Goal: Information Seeking & Learning: Compare options

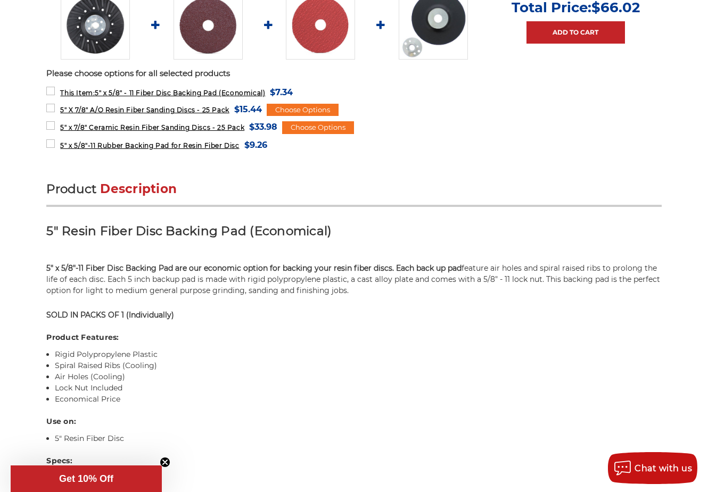
scroll to position [266, 0]
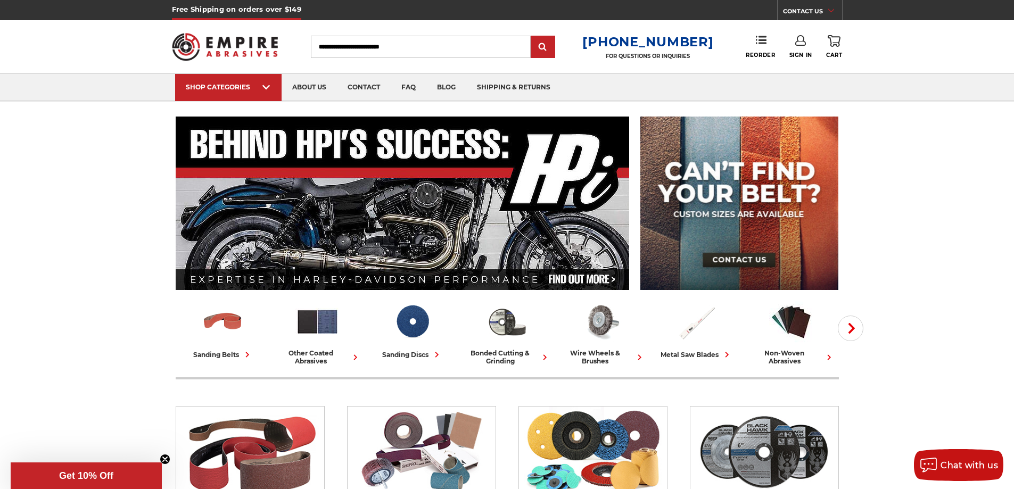
click at [417, 51] on input "Search" at bounding box center [421, 47] width 220 height 22
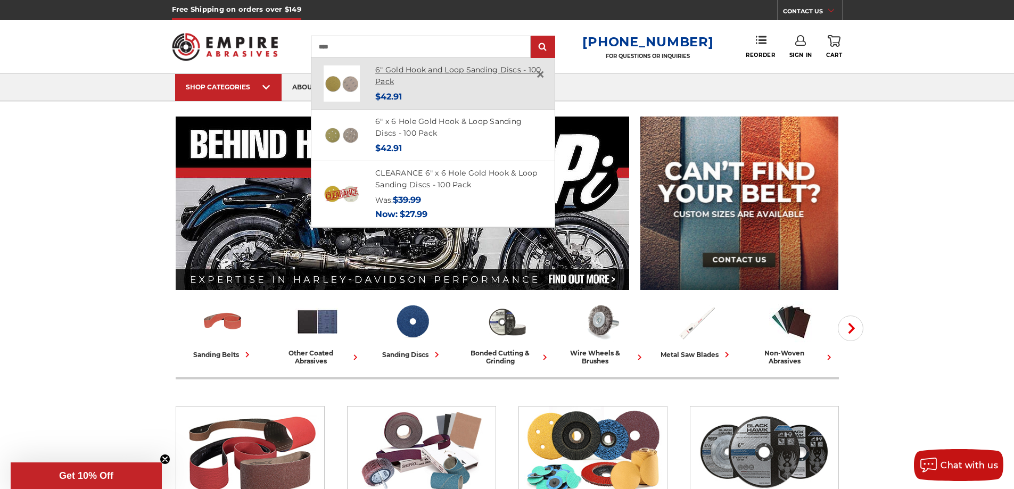
type input "****"
click at [406, 70] on link "6" Gold Hook and Loop Sanding Discs - 100 Pack" at bounding box center [458, 76] width 166 height 22
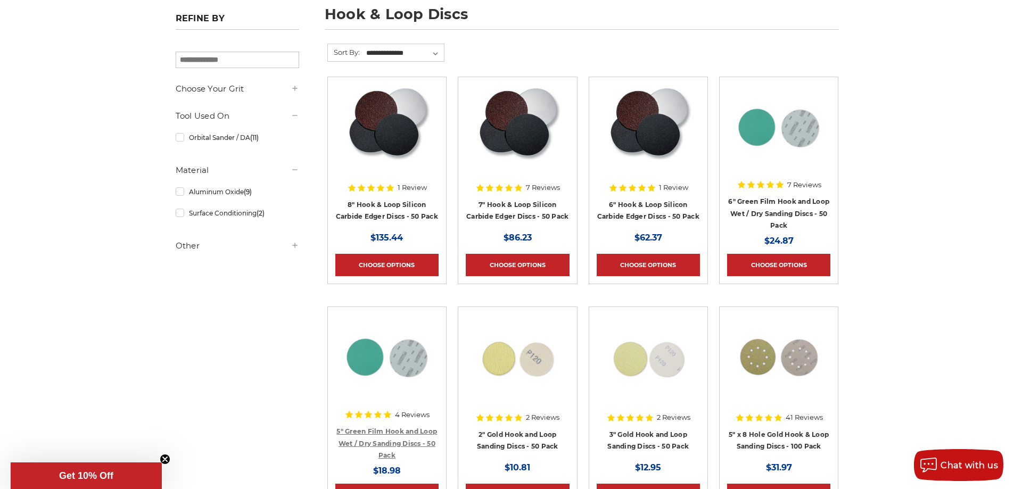
click at [416, 433] on link "5" Green Film Hook and Loop Wet / Dry Sanding Discs - 50 Pack" at bounding box center [386, 444] width 101 height 32
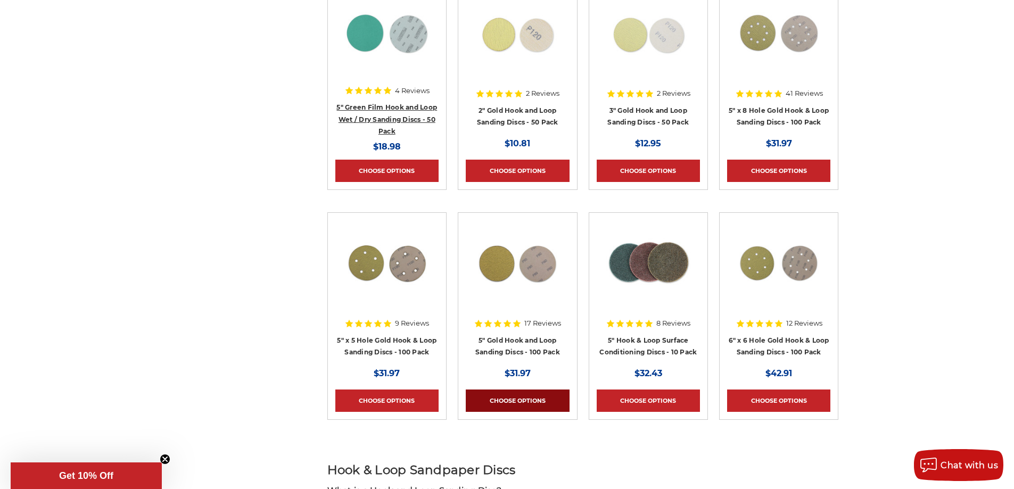
scroll to position [586, 0]
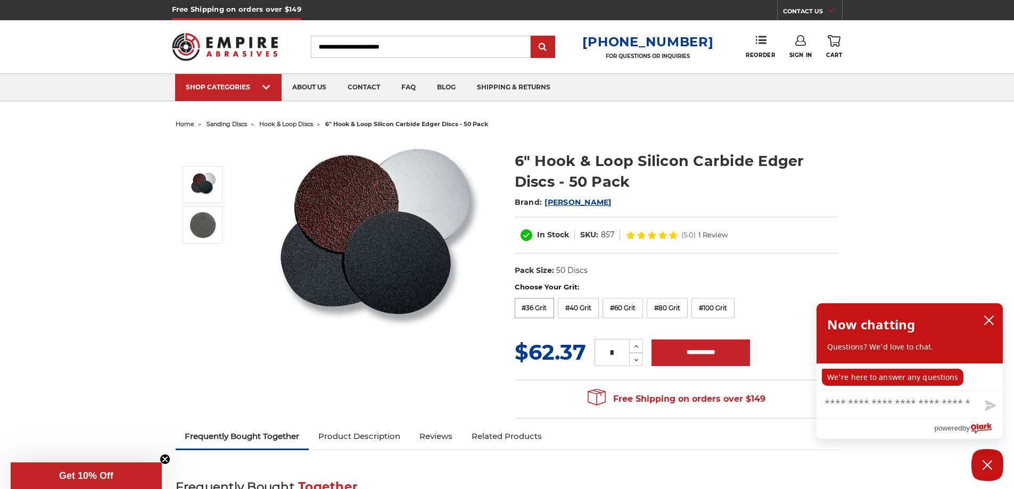
click at [535, 312] on label "#36 Grit" at bounding box center [535, 308] width 40 height 20
click at [295, 124] on span "hook & loop discs" at bounding box center [286, 123] width 54 height 7
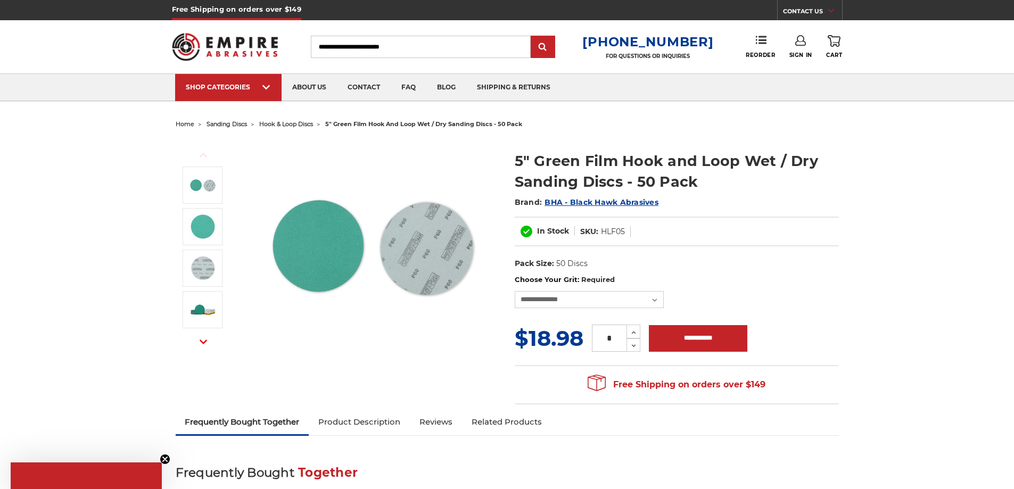
drag, startPoint x: 593, startPoint y: 313, endPoint x: 590, endPoint y: 300, distance: 12.4
click at [593, 309] on form "**********" at bounding box center [677, 314] width 324 height 79
click at [589, 300] on select "**********" at bounding box center [589, 299] width 149 height 17
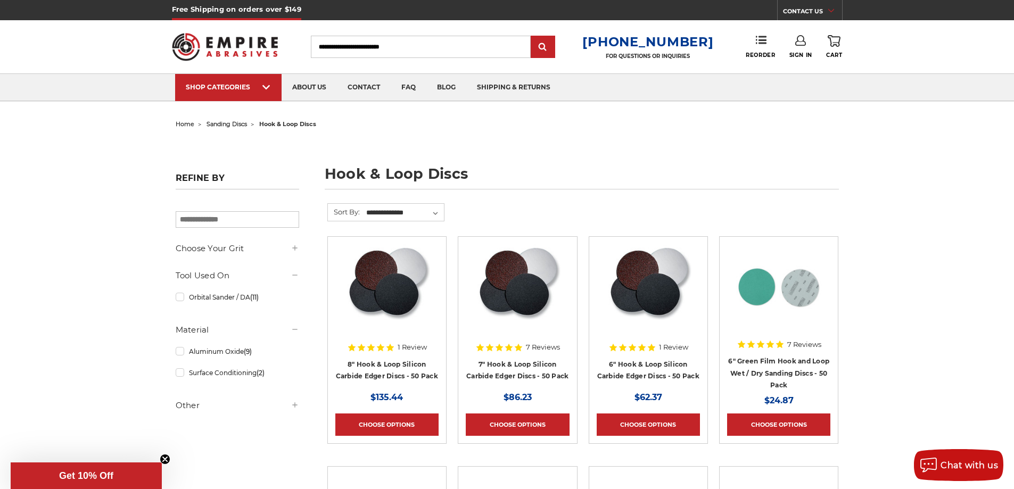
click at [387, 266] on img at bounding box center [387, 286] width 86 height 85
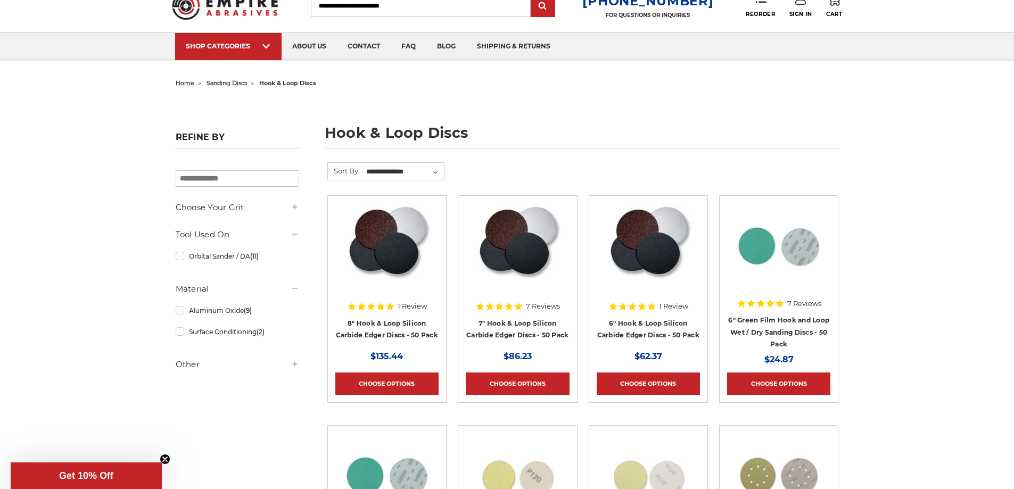
scroll to position [53, 0]
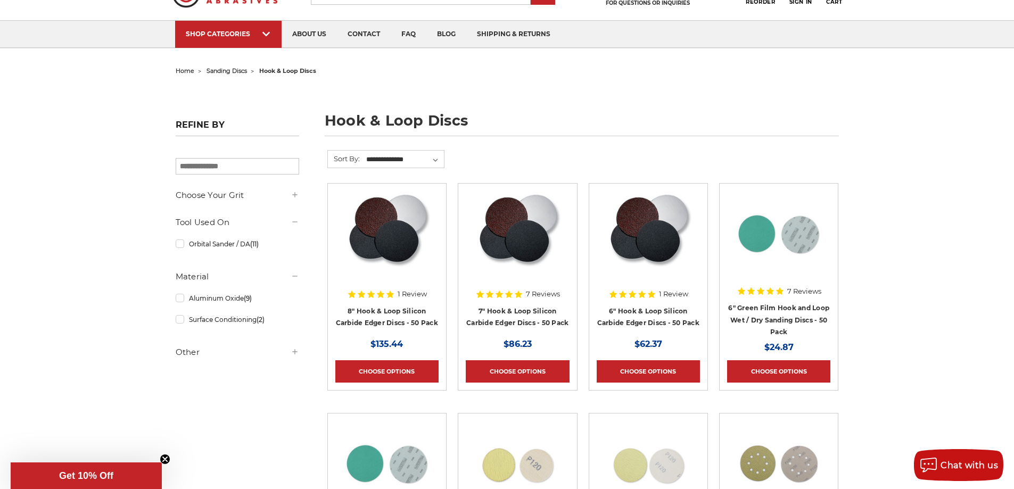
click at [425, 315] on link "8" Hook & Loop Silicon Carbide Edger Discs - 50 Pack" at bounding box center [387, 317] width 102 height 20
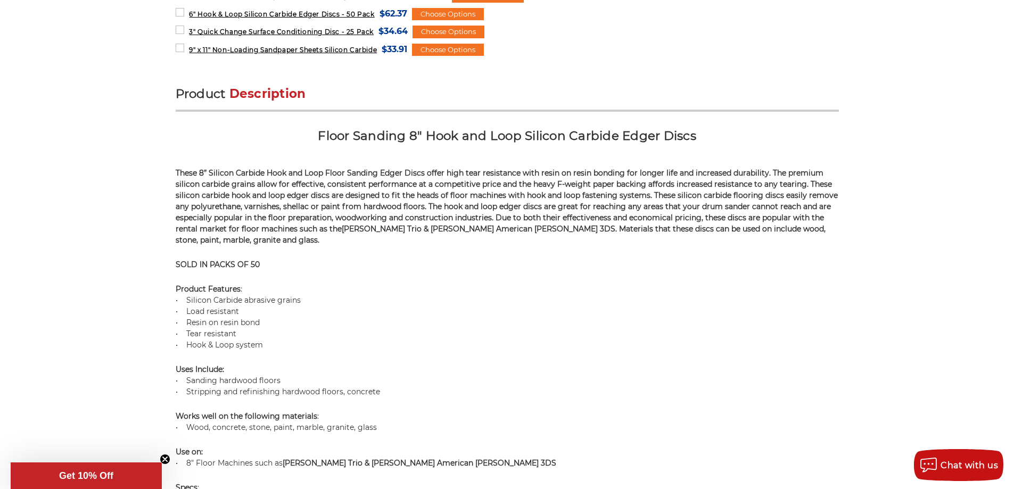
scroll to position [572, 0]
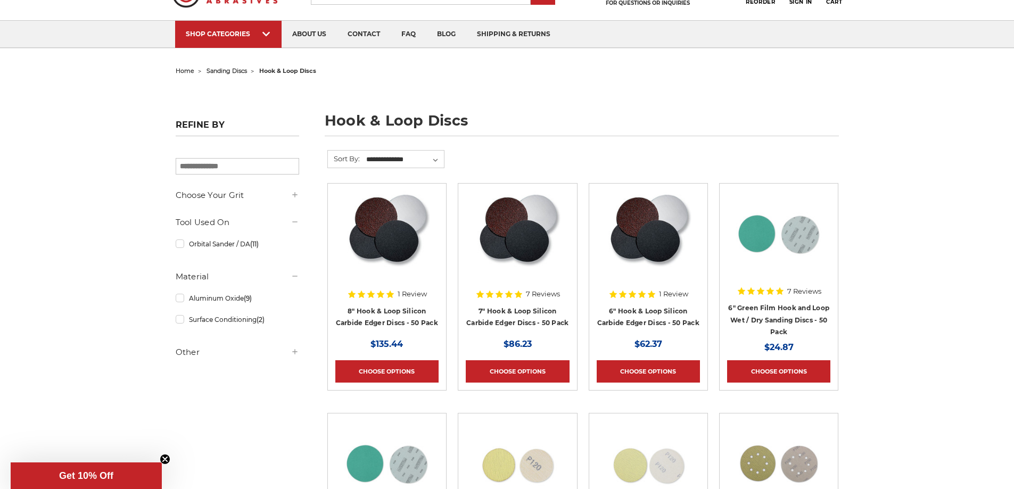
click at [410, 313] on h4 "8" Hook & Loop Silicon Carbide Edger Discs - 50 Pack" at bounding box center [386, 320] width 103 height 30
click at [406, 307] on link "8" Hook & Loop Silicon Carbide Edger Discs - 50 Pack" at bounding box center [387, 317] width 102 height 20
